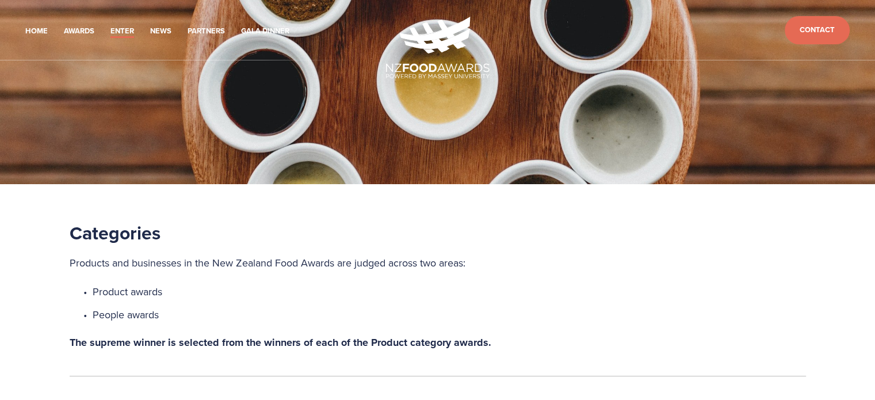
click at [36, 23] on li "Home" at bounding box center [36, 30] width 22 height 16
click at [35, 33] on link "Home" at bounding box center [36, 31] width 22 height 13
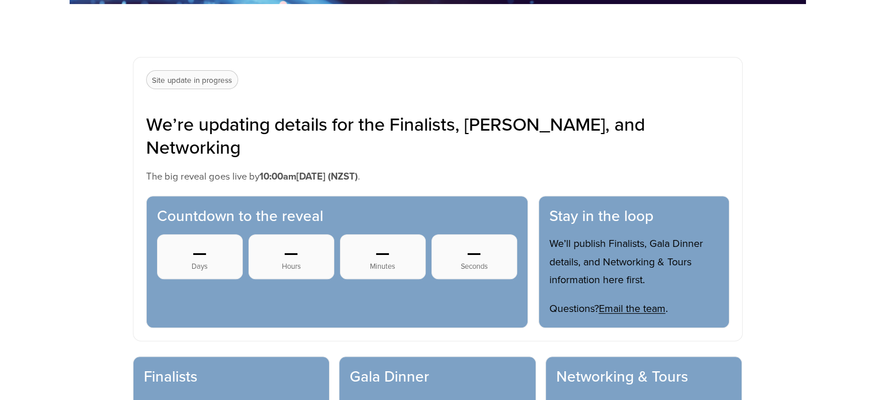
scroll to position [575, 0]
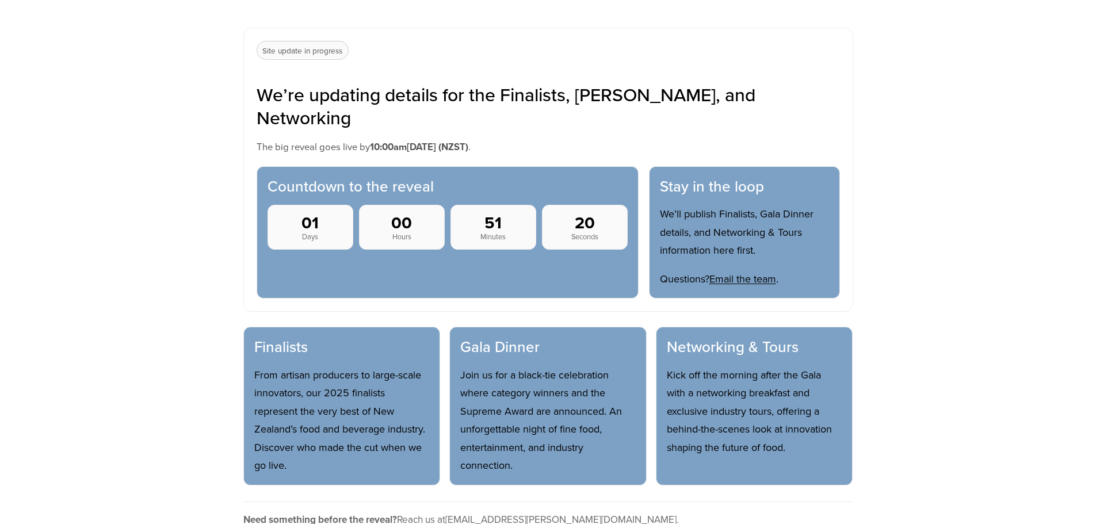
scroll to position [362, 0]
